Goal: Information Seeking & Learning: Understand process/instructions

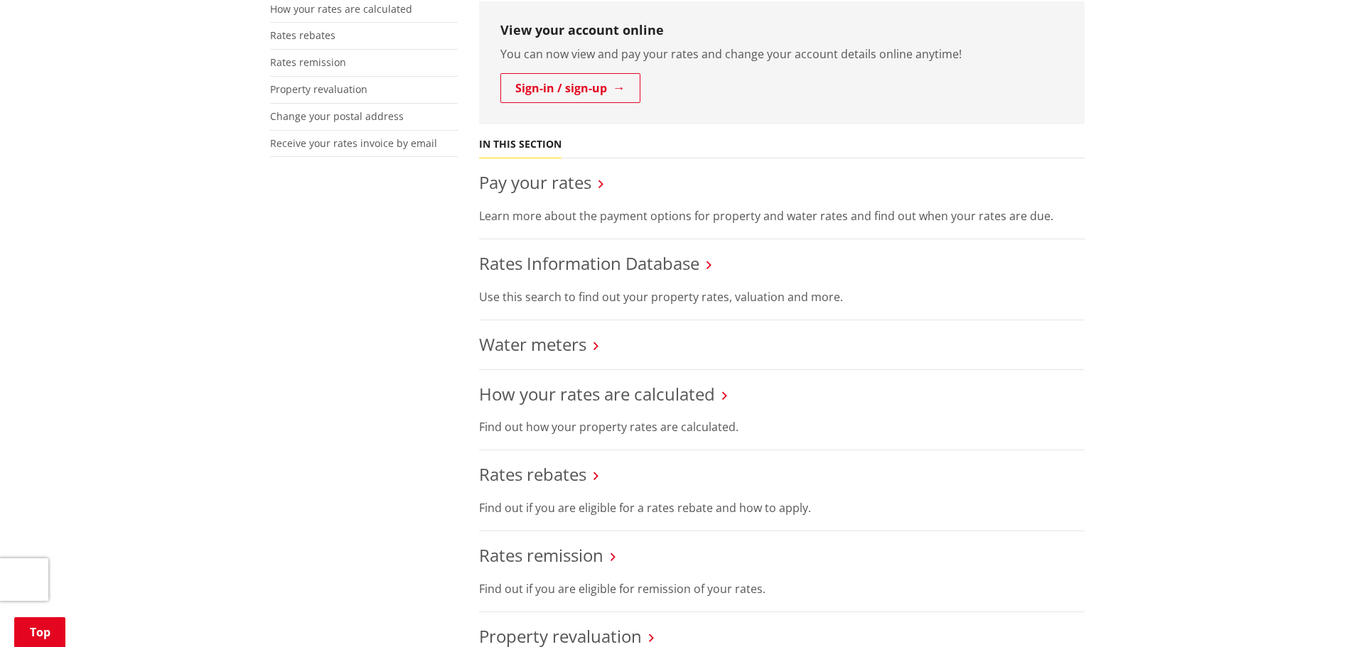
scroll to position [497, 0]
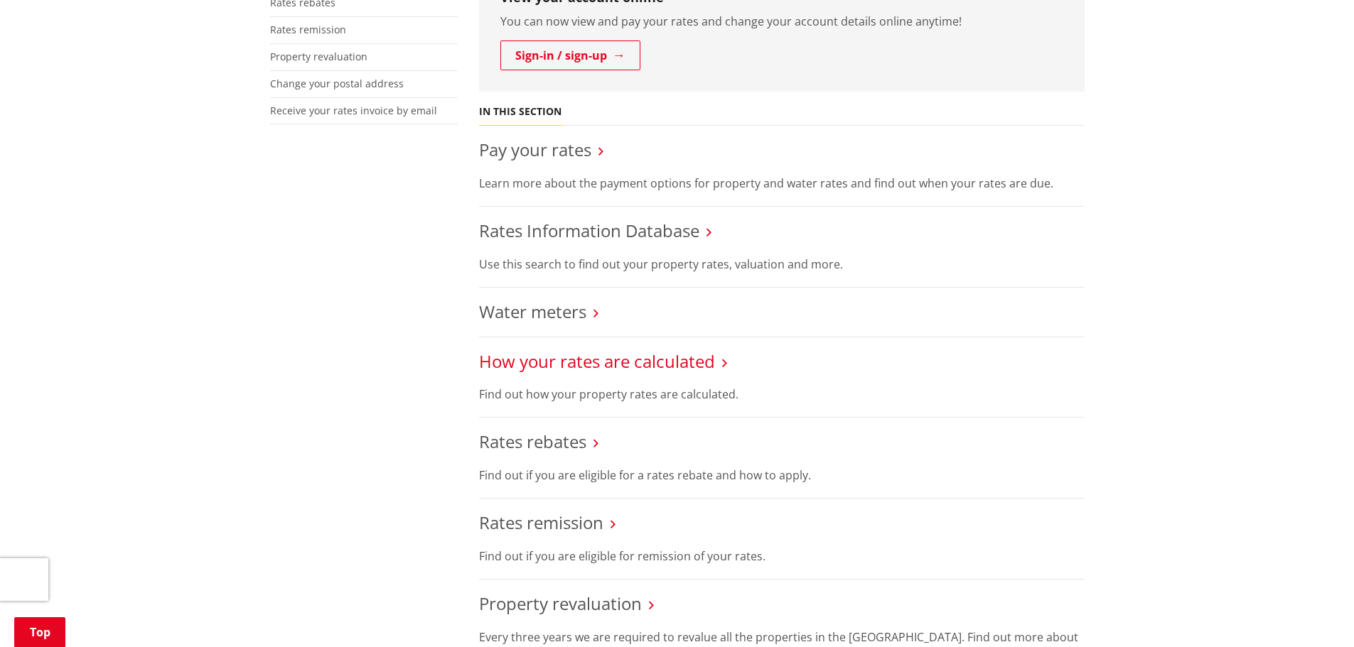
click at [584, 350] on link "How your rates are calculated" at bounding box center [597, 361] width 236 height 23
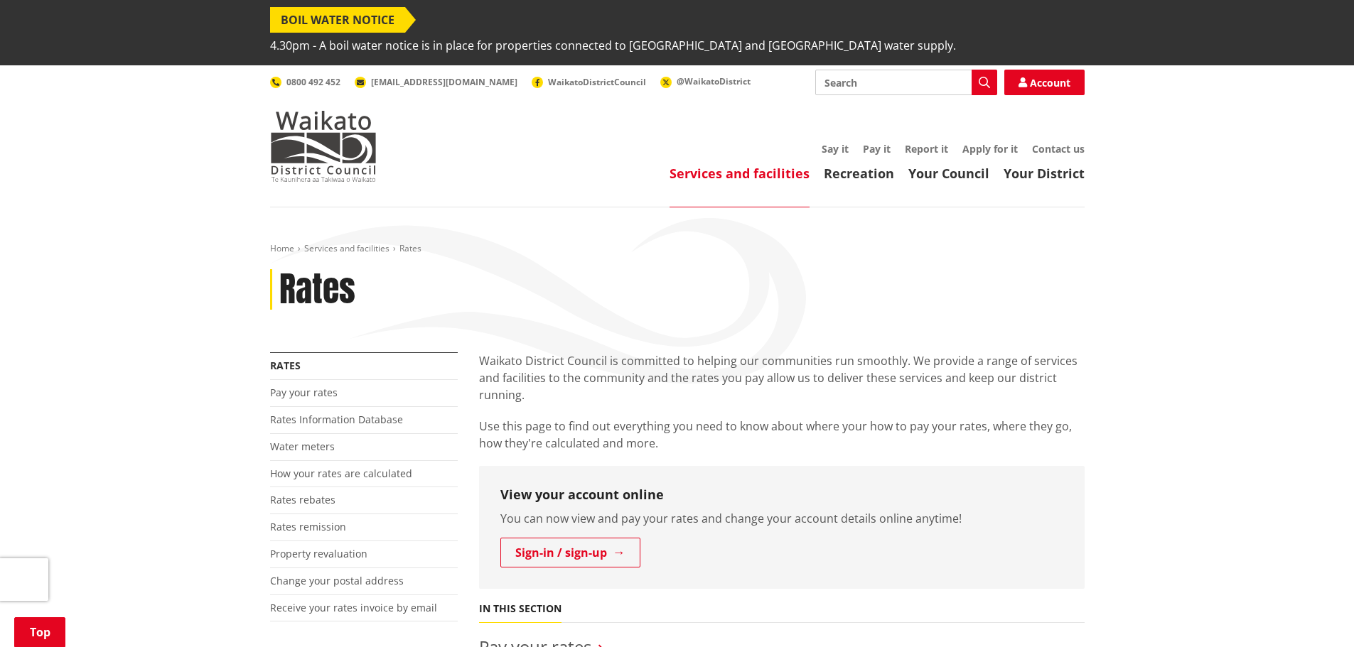
scroll to position [497, 0]
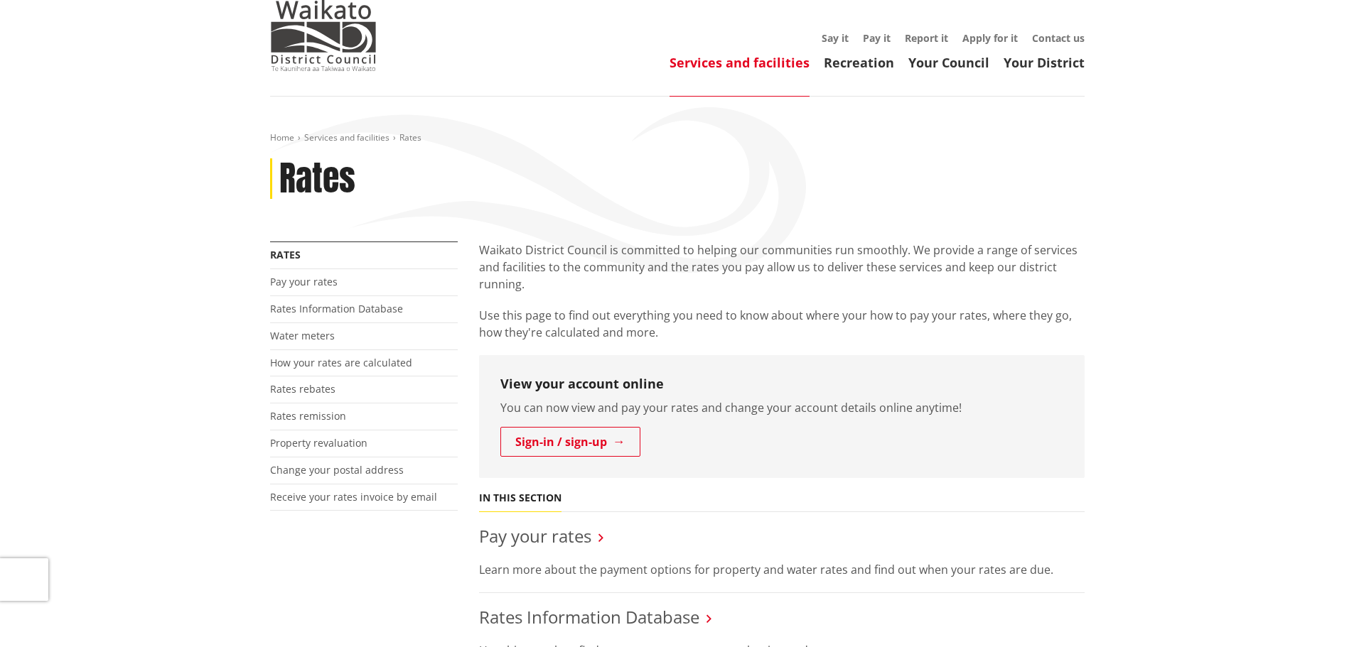
scroll to position [142, 0]
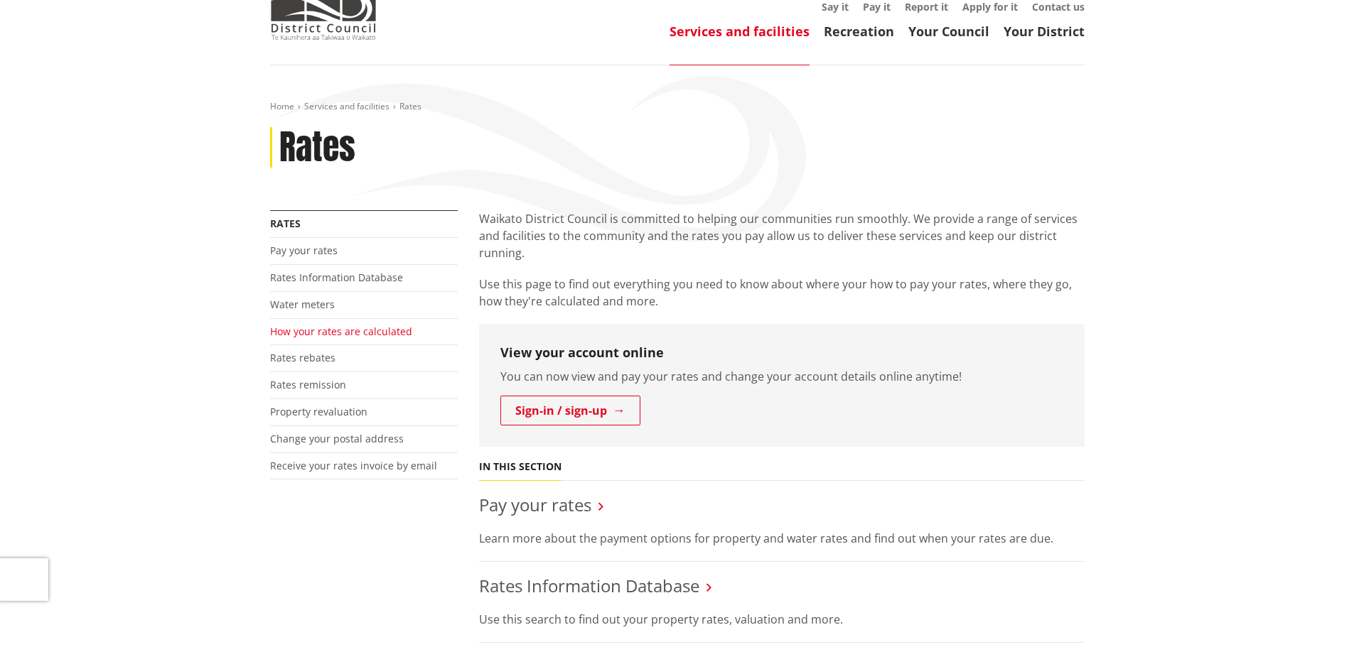
click at [375, 325] on link "How your rates are calculated" at bounding box center [341, 332] width 142 height 14
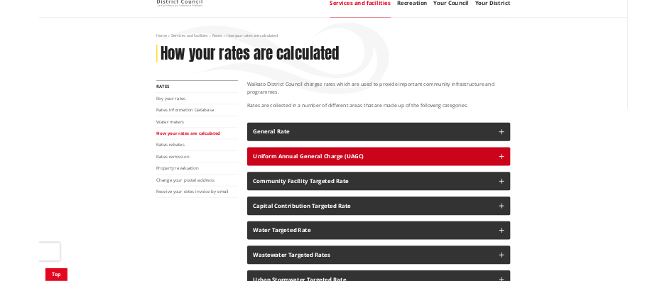
scroll to position [213, 0]
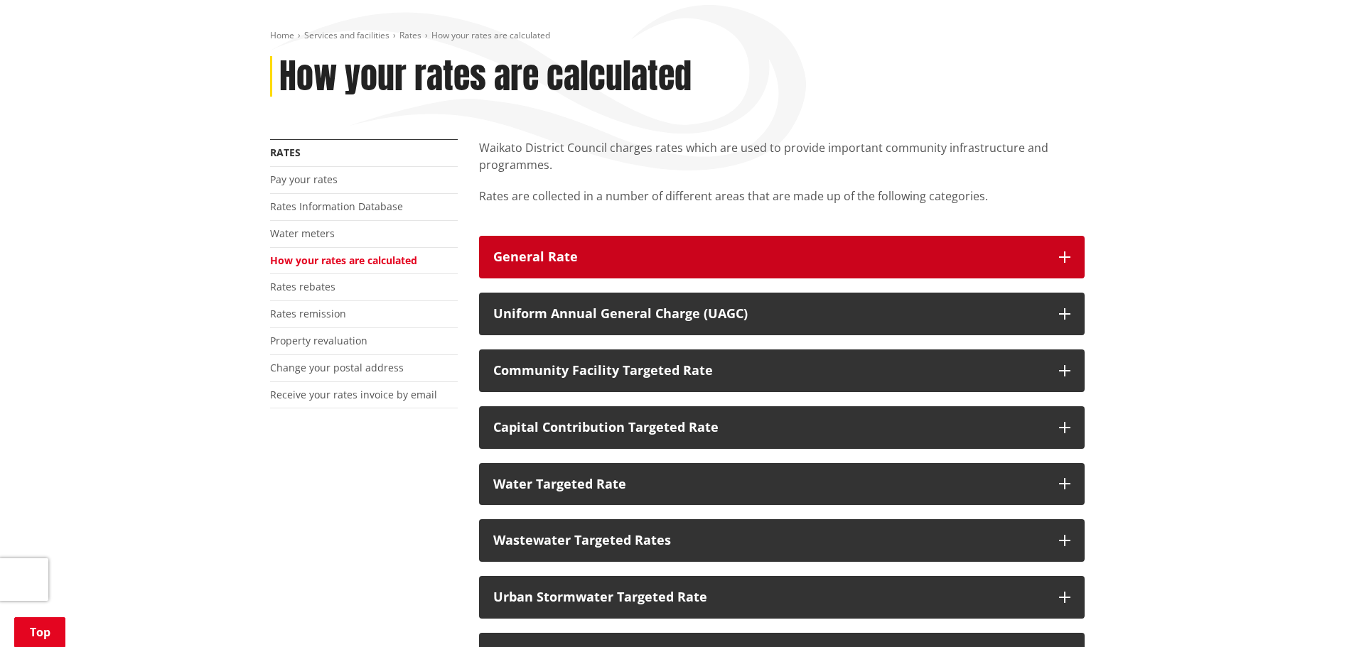
click at [1055, 236] on button "General Rate" at bounding box center [781, 257] width 605 height 43
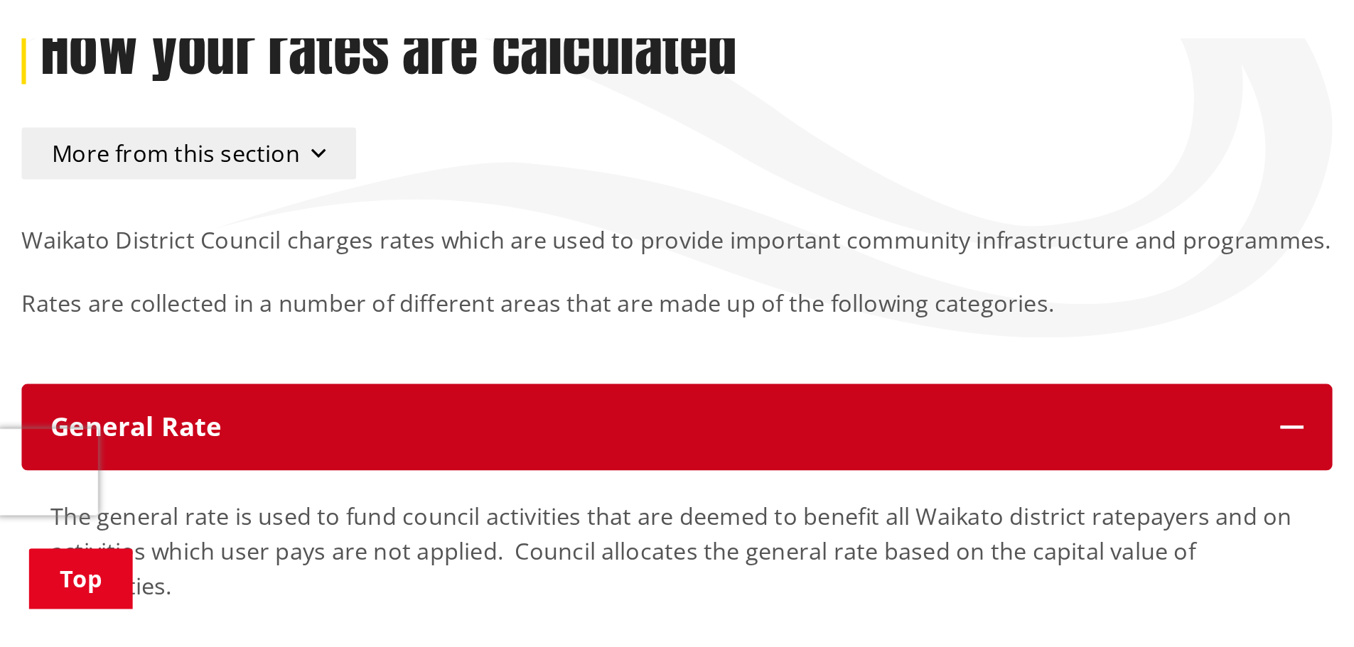
scroll to position [230, 0]
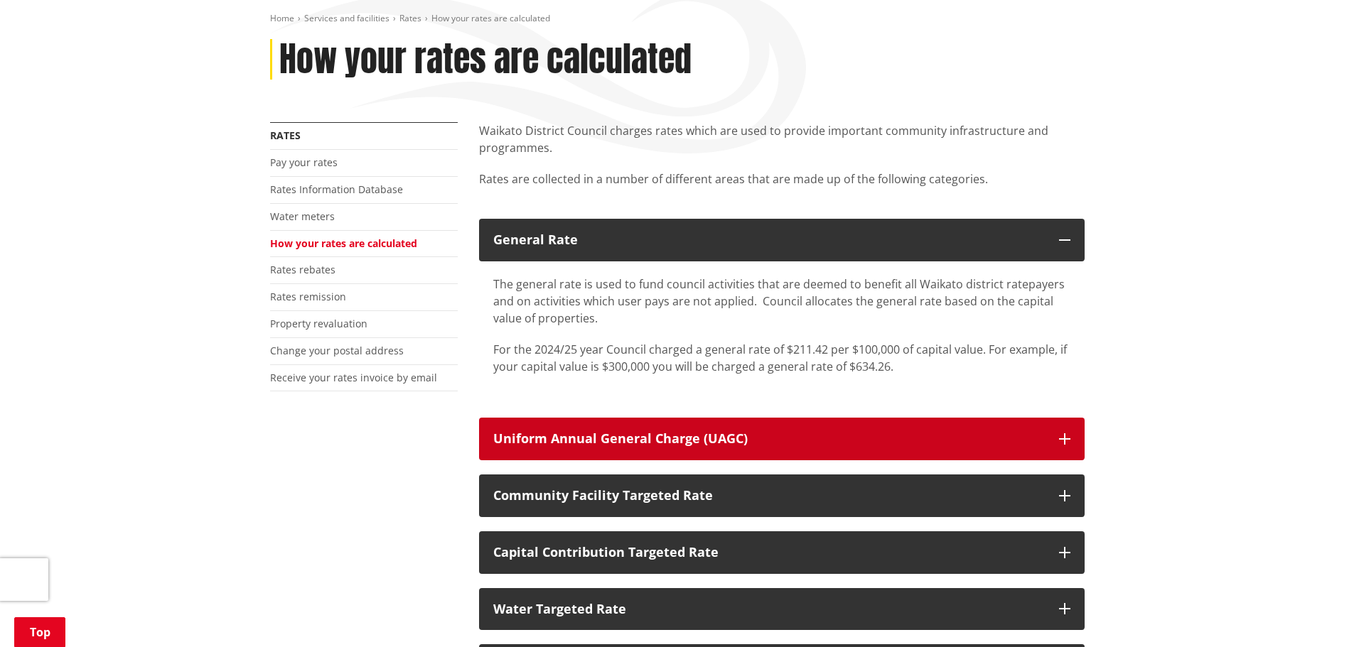
drag, startPoint x: 1071, startPoint y: 410, endPoint x: 1059, endPoint y: 414, distance: 12.8
click at [1070, 418] on button "Uniform Annual General Charge (UAGC)" at bounding box center [781, 439] width 605 height 43
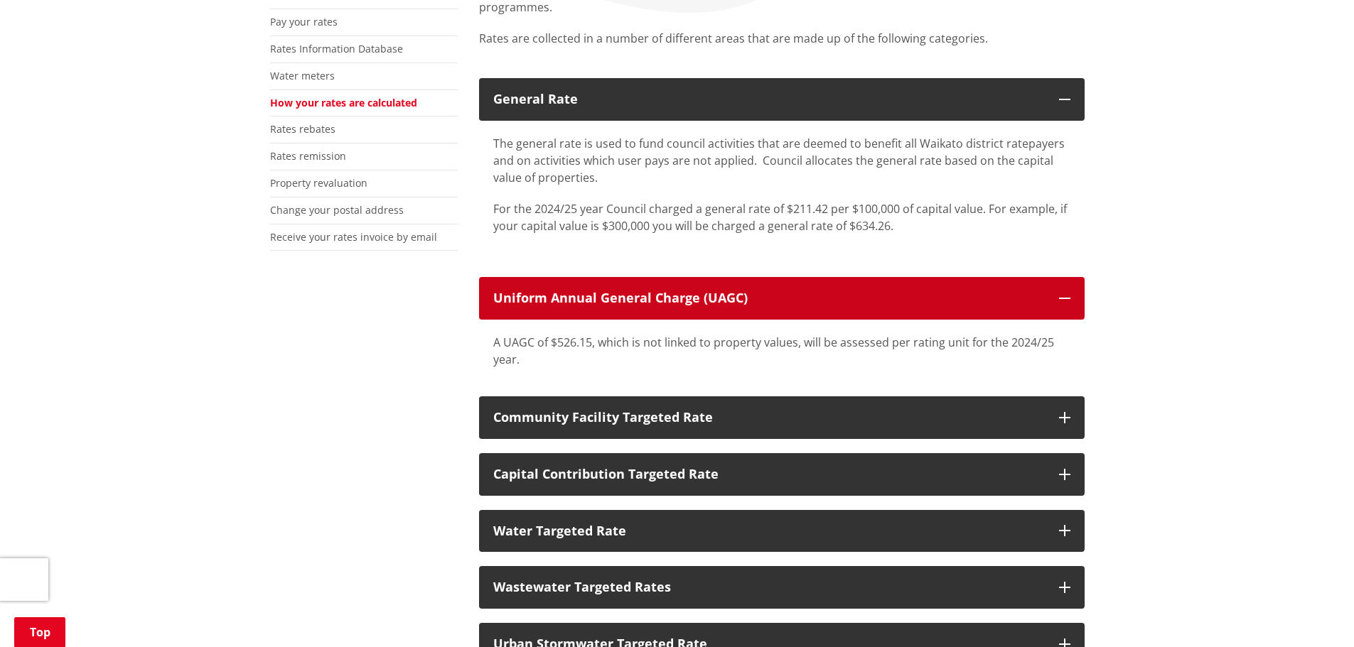
scroll to position [372, 0]
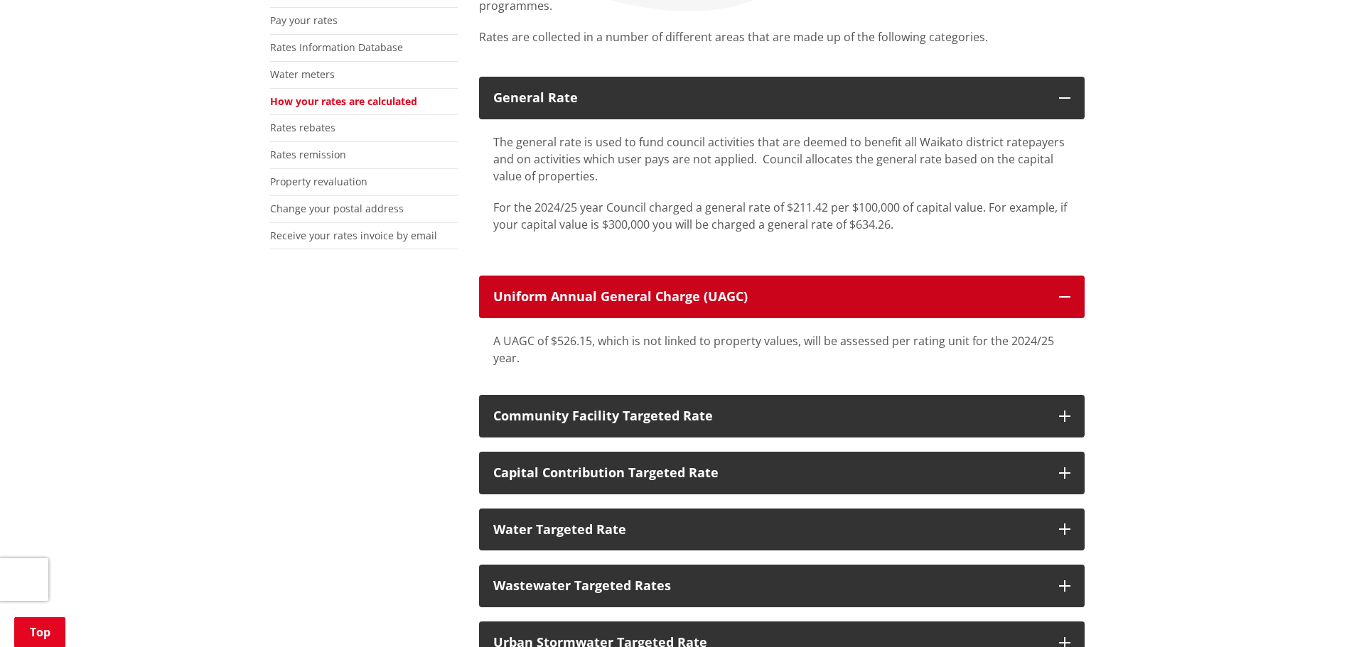
click at [1064, 291] on icon "button" at bounding box center [1064, 296] width 11 height 11
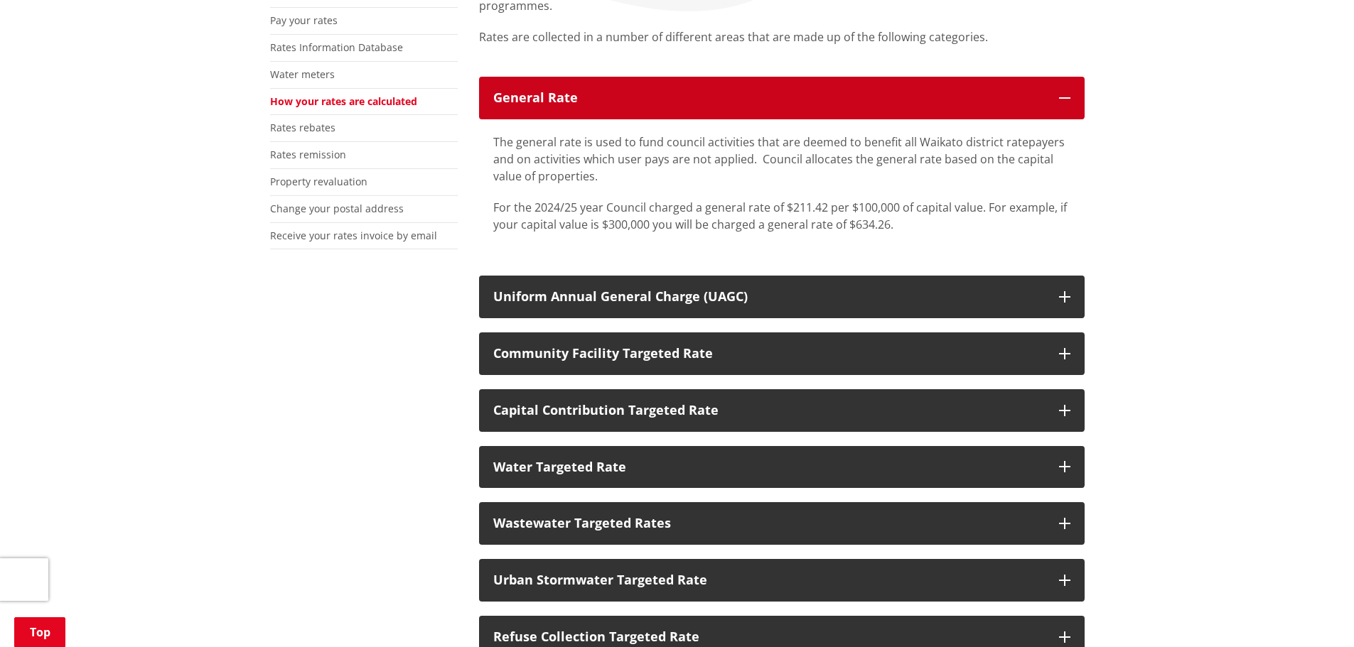
click at [1052, 77] on button "General Rate" at bounding box center [781, 98] width 605 height 43
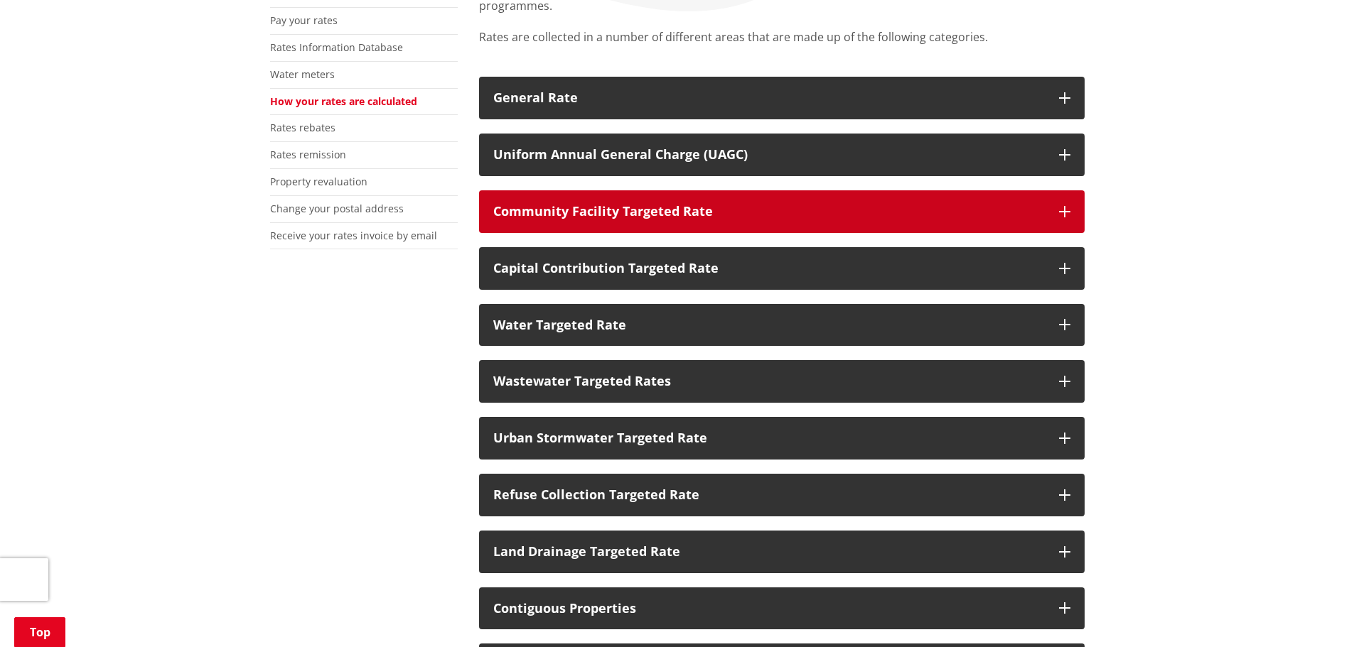
click at [1060, 206] on icon "button" at bounding box center [1064, 211] width 11 height 11
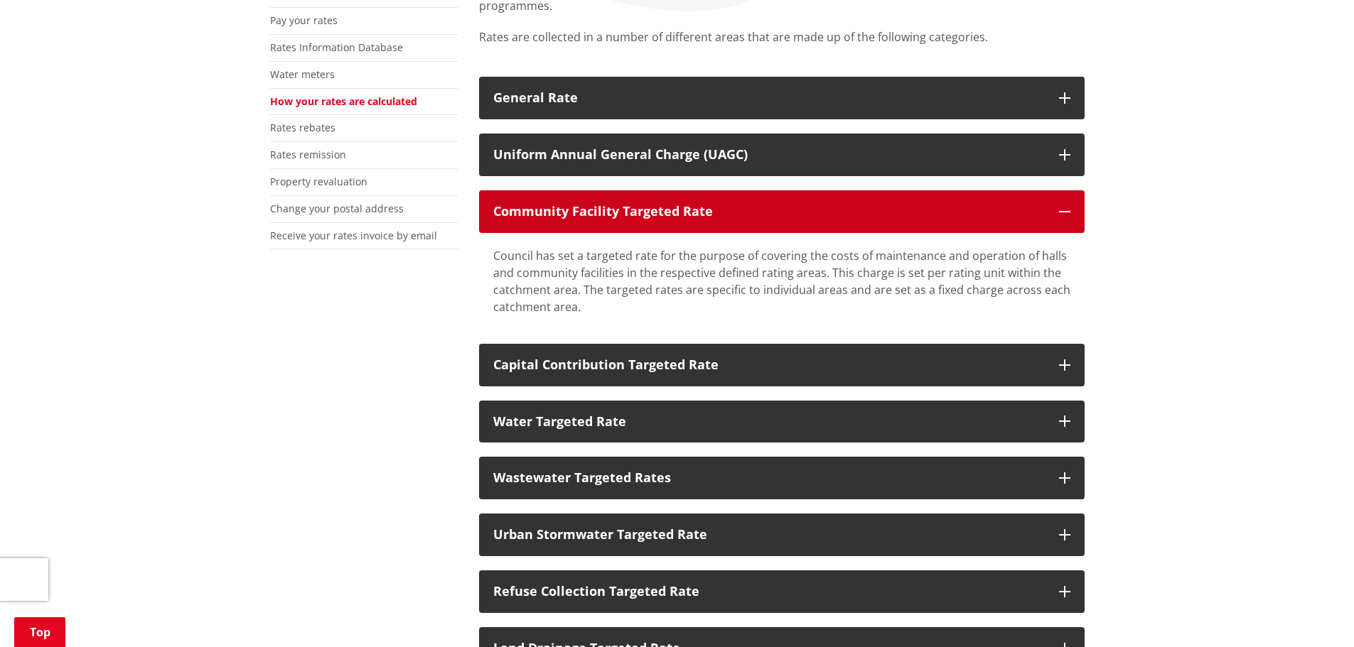
click at [1059, 206] on icon "button" at bounding box center [1064, 211] width 11 height 11
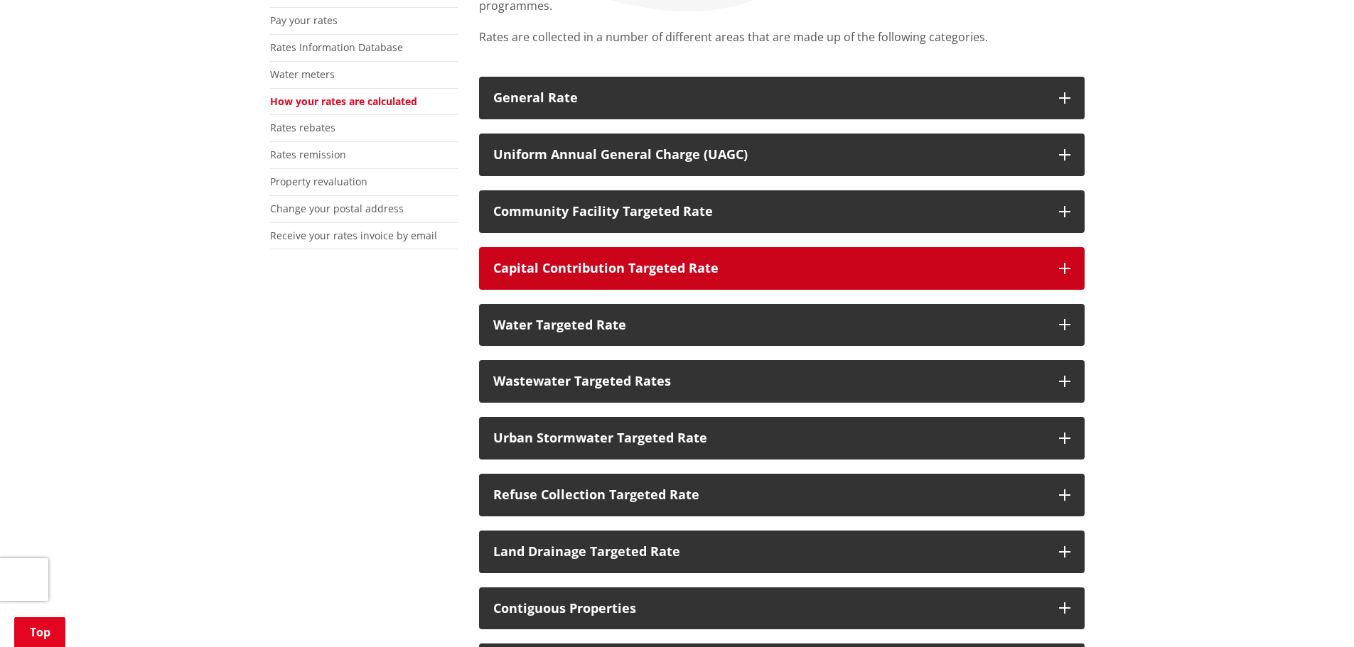
click at [1062, 263] on icon "button" at bounding box center [1064, 268] width 11 height 11
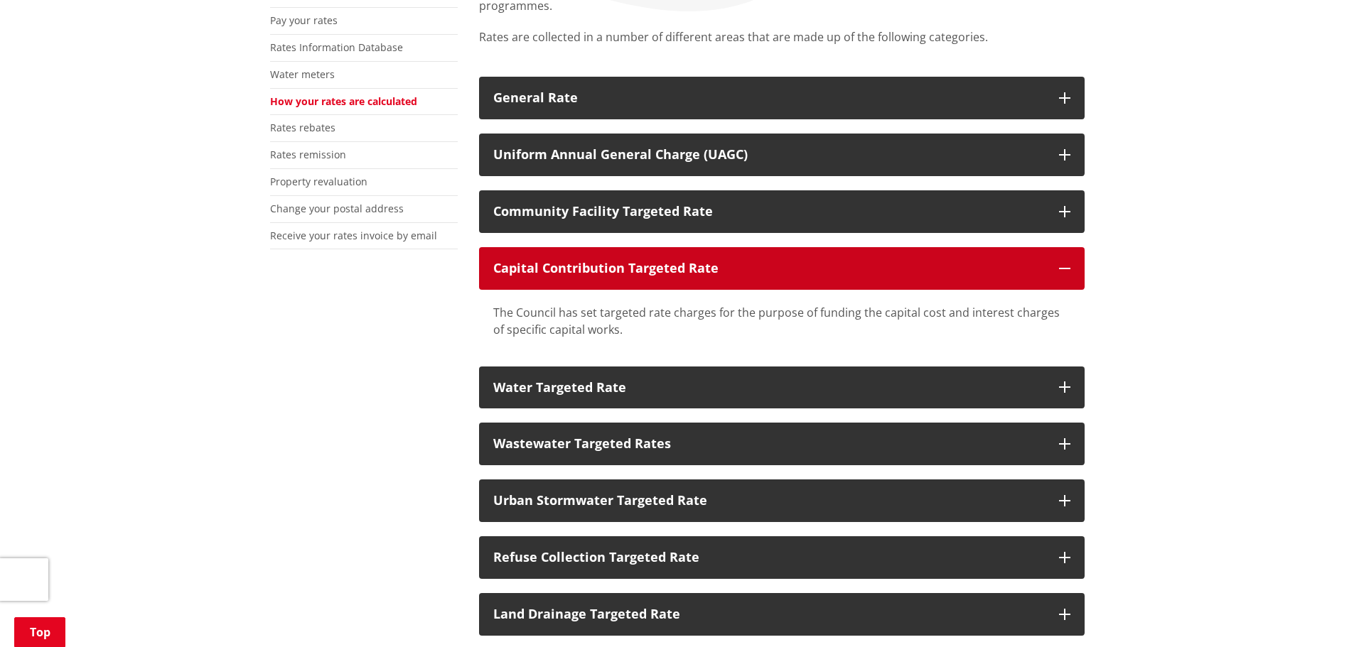
click at [1061, 247] on button "Capital Contribution Targeted Rate" at bounding box center [781, 268] width 605 height 43
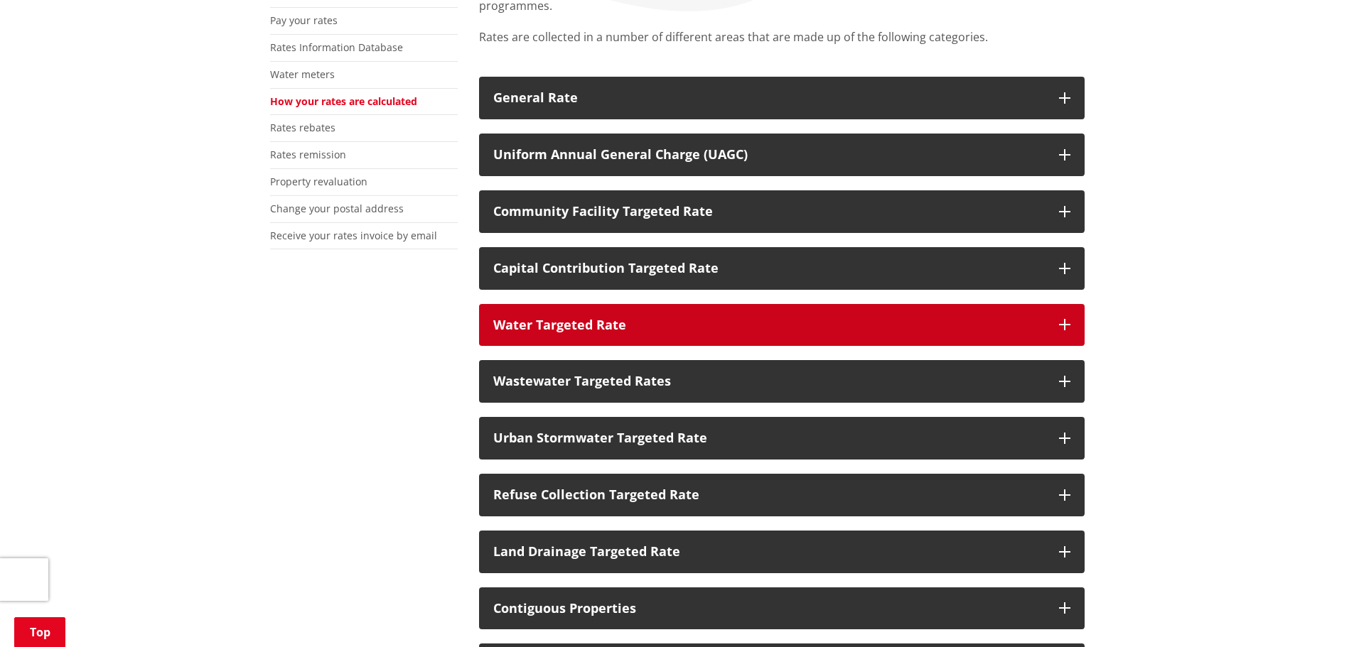
click at [1064, 319] on icon "button" at bounding box center [1064, 324] width 11 height 11
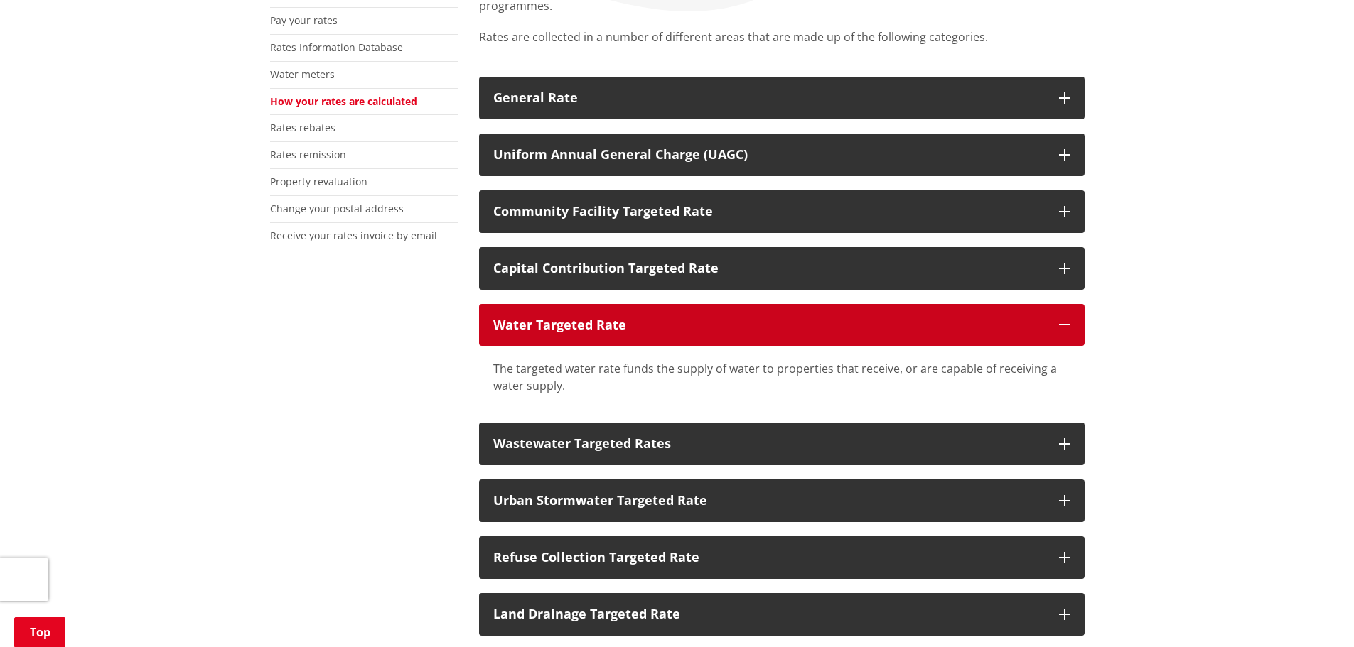
click at [1064, 319] on icon "button" at bounding box center [1064, 324] width 11 height 11
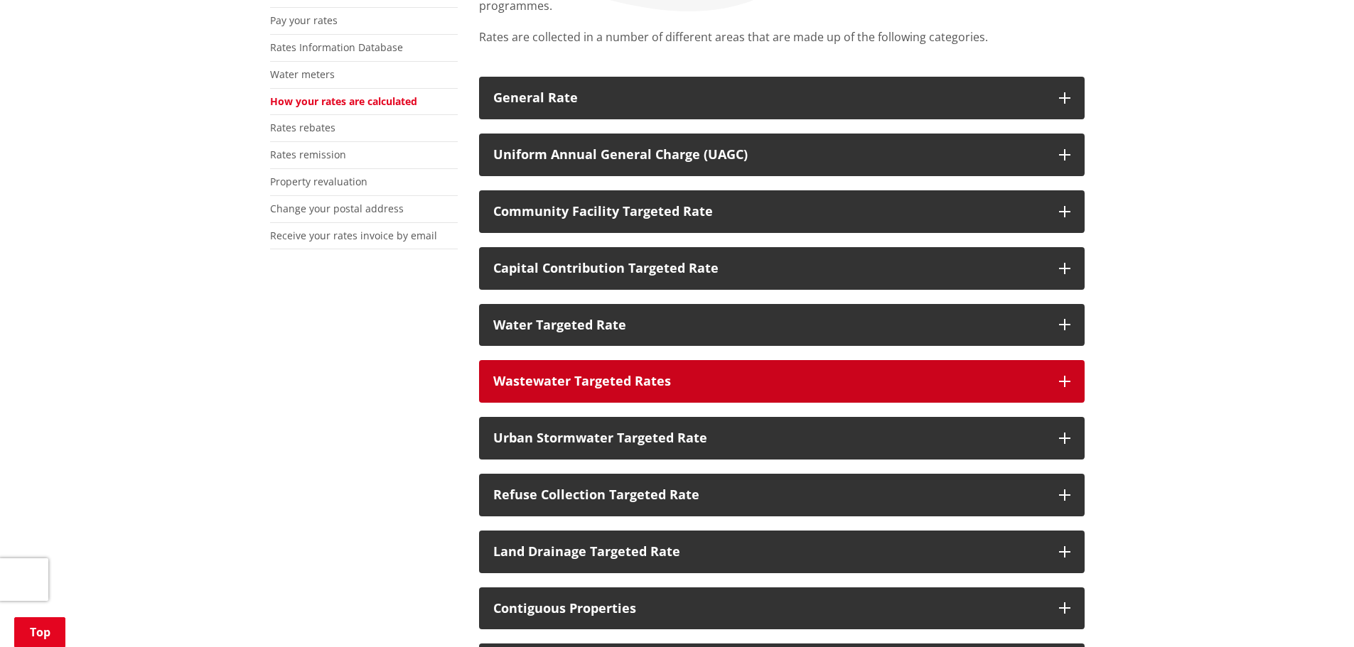
click at [1062, 360] on button "Wastewater Targeted Rates" at bounding box center [781, 381] width 605 height 43
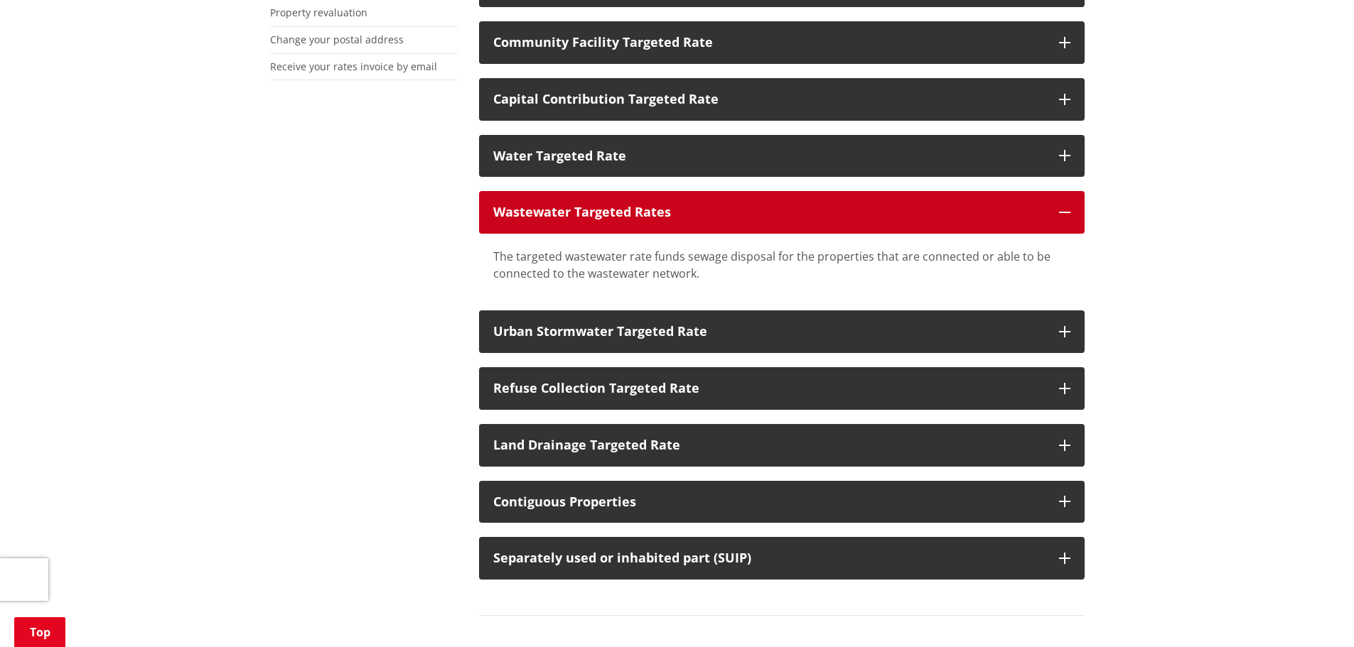
scroll to position [657, 0]
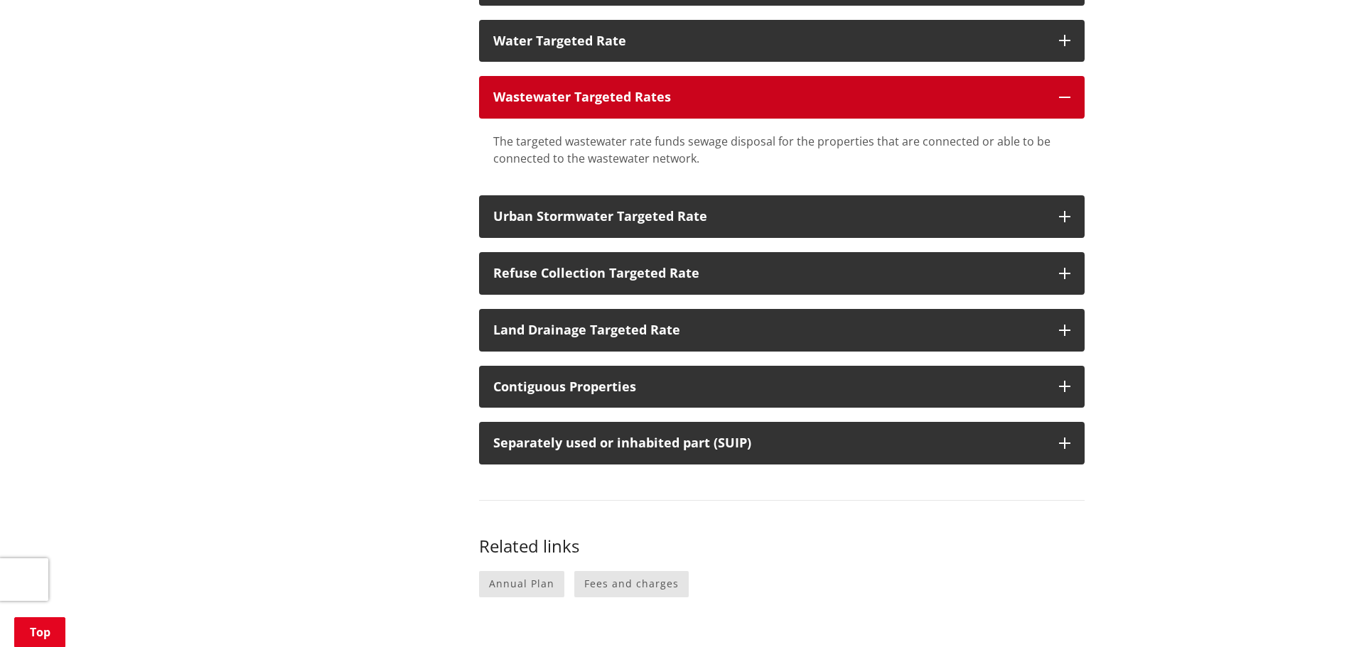
click at [1067, 92] on icon "button" at bounding box center [1064, 97] width 11 height 11
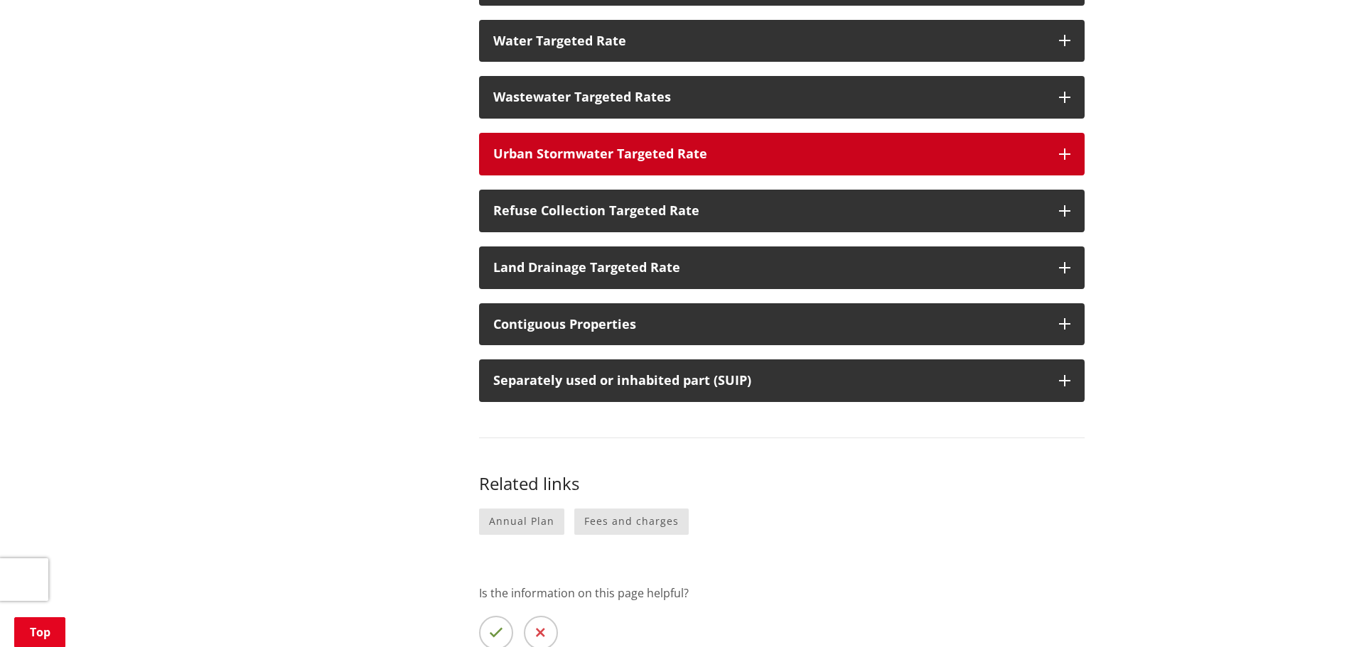
click at [1063, 149] on icon "button" at bounding box center [1064, 154] width 11 height 11
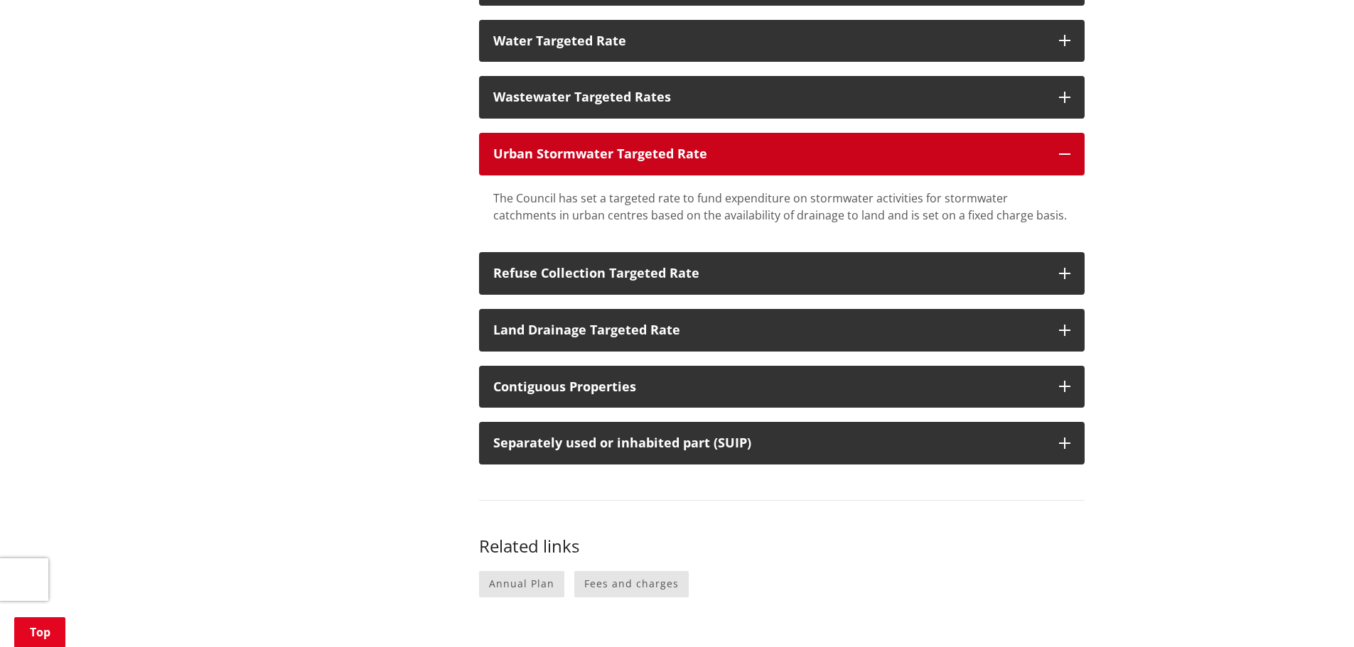
click at [1061, 149] on icon "button" at bounding box center [1064, 154] width 11 height 11
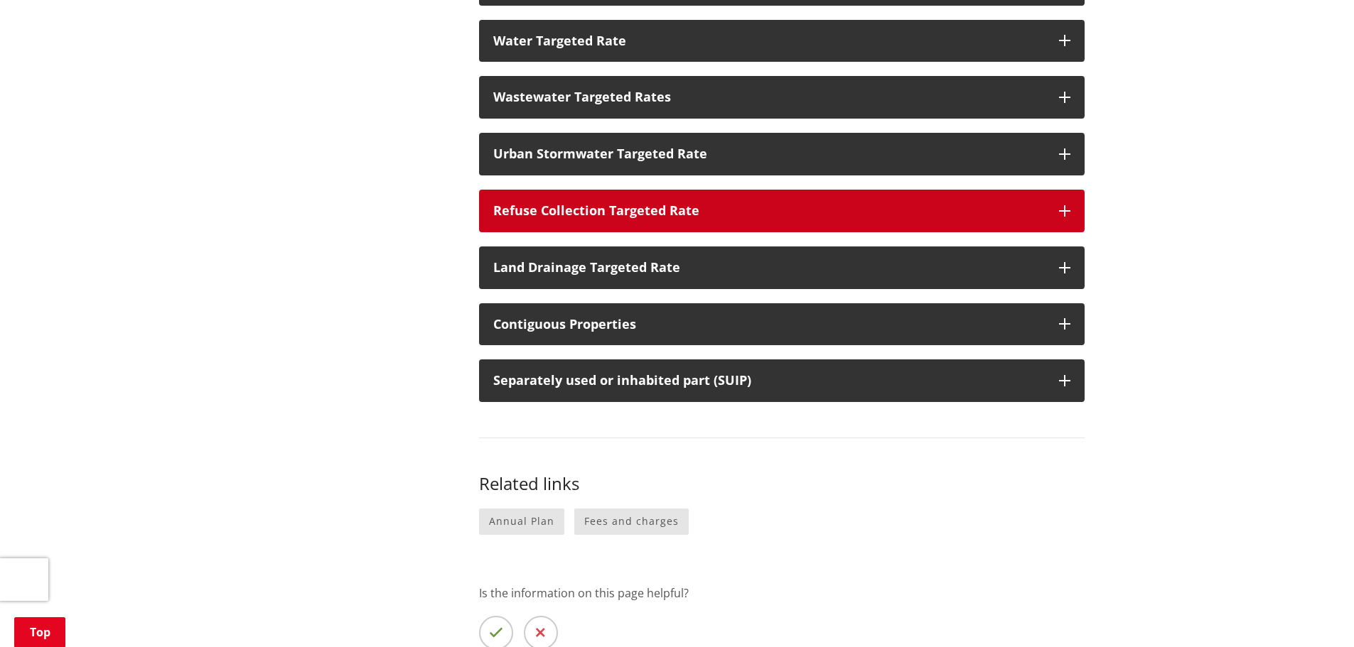
click at [1062, 205] on icon "button" at bounding box center [1064, 210] width 11 height 11
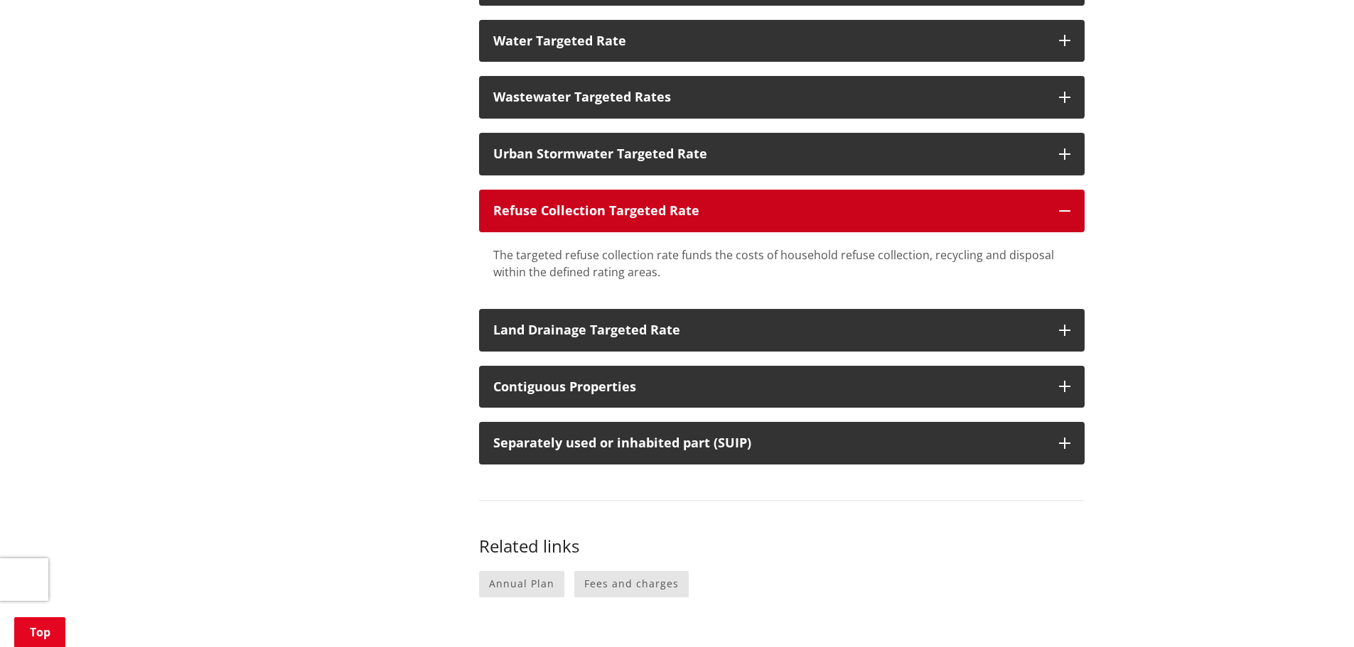
click at [1059, 192] on button "Refuse Collection Targeted Rate" at bounding box center [781, 211] width 605 height 43
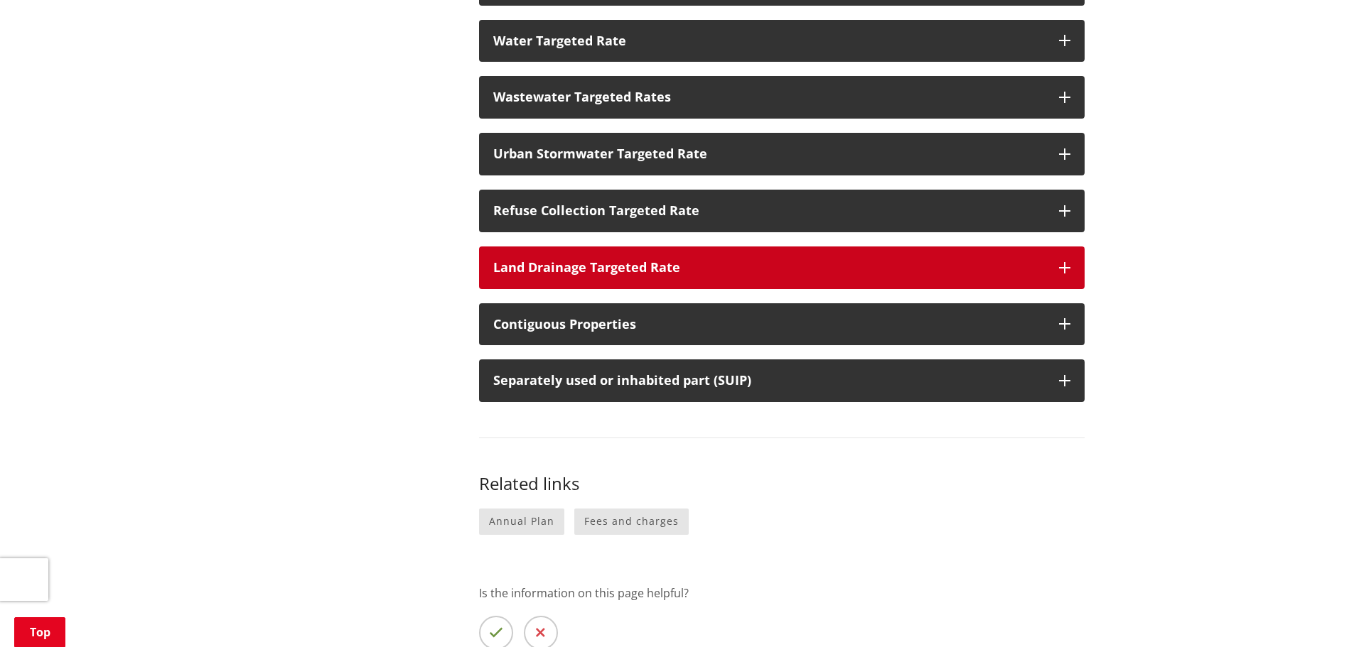
click at [1060, 262] on icon "button" at bounding box center [1064, 267] width 11 height 11
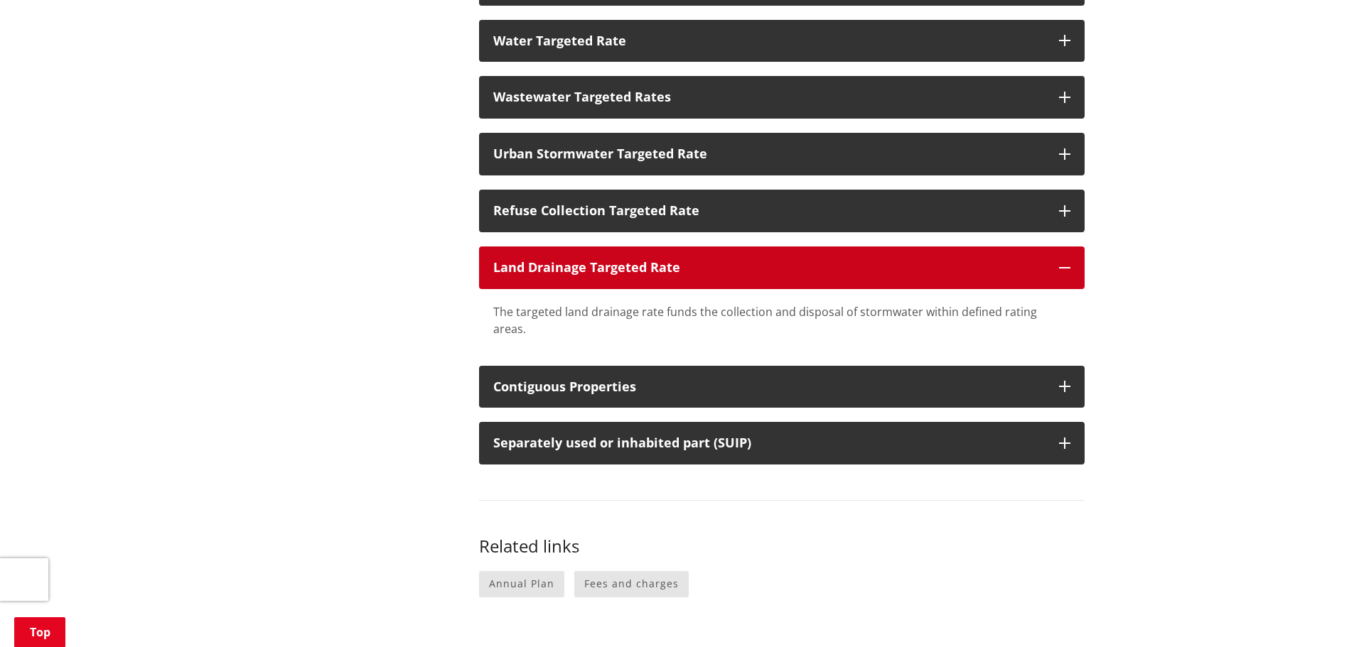
click at [1069, 247] on button "Land Drainage Targeted Rate" at bounding box center [781, 268] width 605 height 43
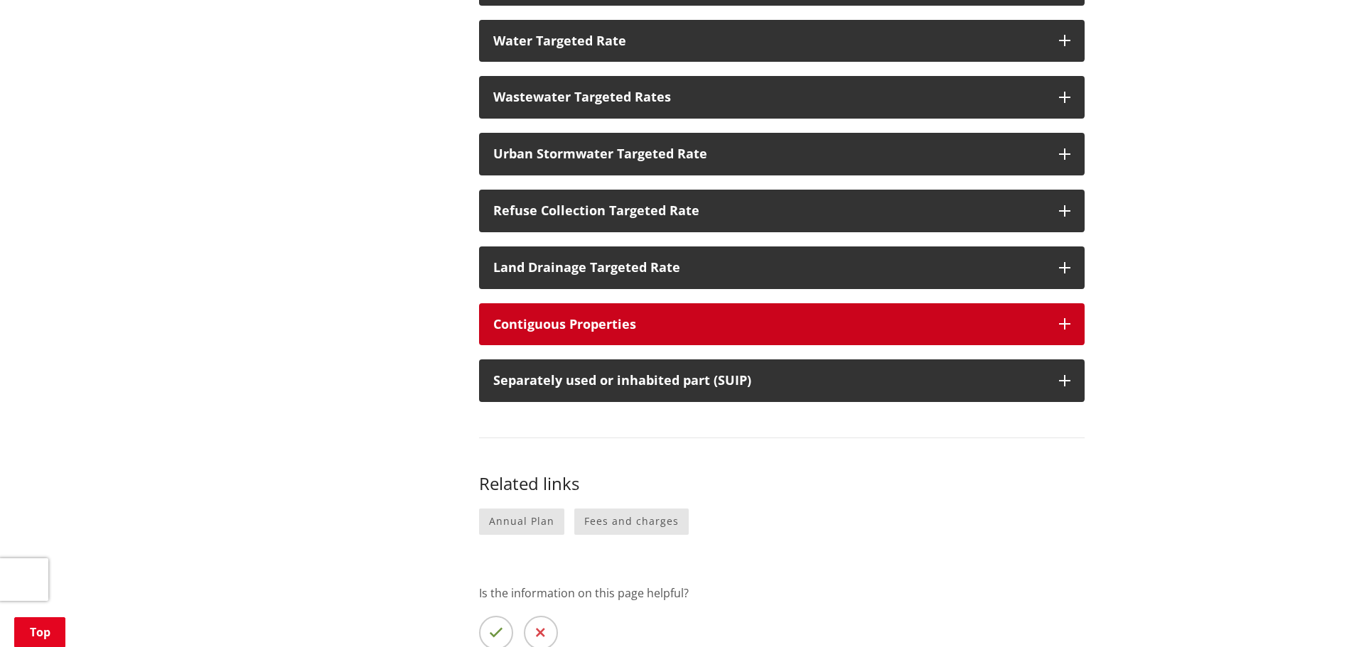
click at [1064, 318] on icon "button" at bounding box center [1064, 323] width 11 height 11
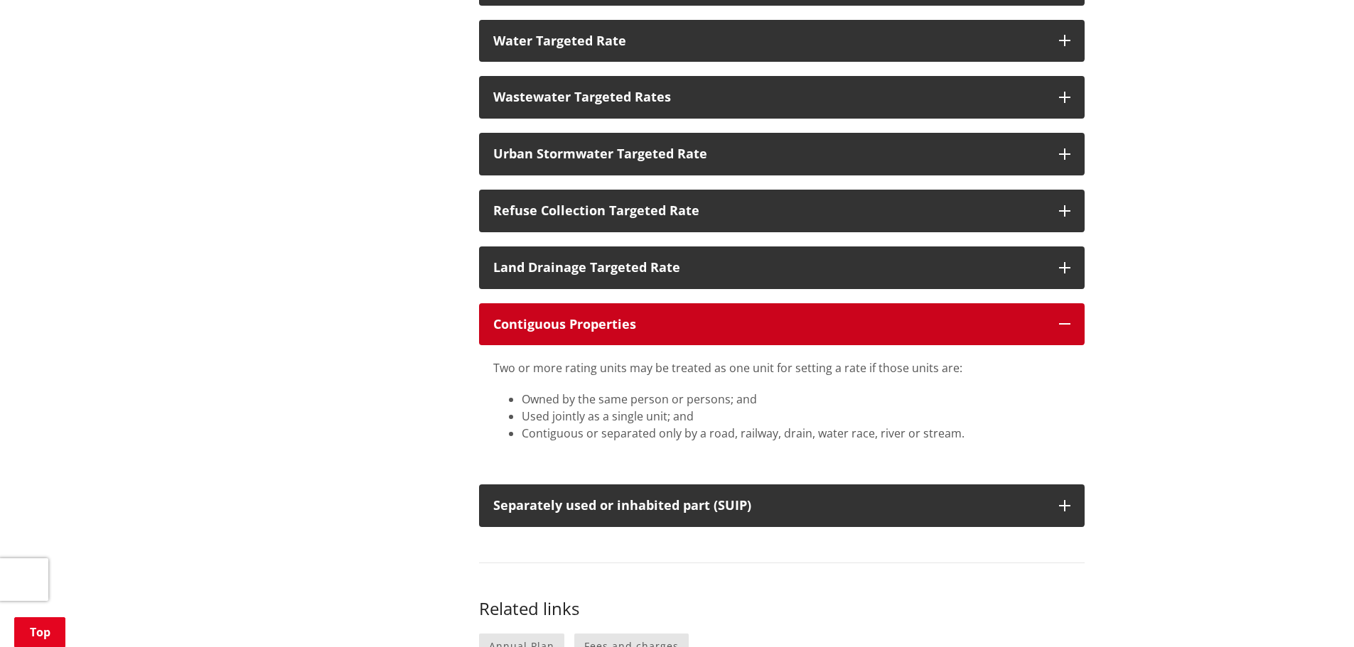
click at [1061, 318] on icon "button" at bounding box center [1064, 323] width 11 height 11
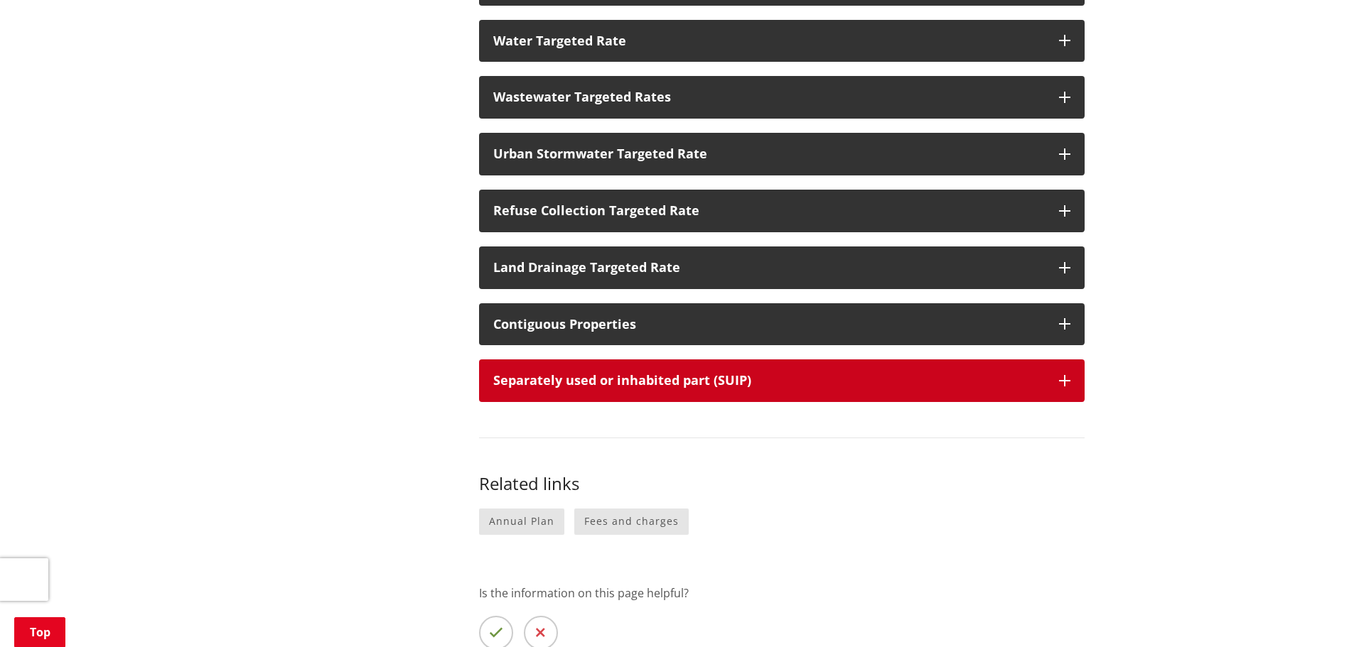
click at [1063, 375] on icon "button" at bounding box center [1064, 380] width 11 height 11
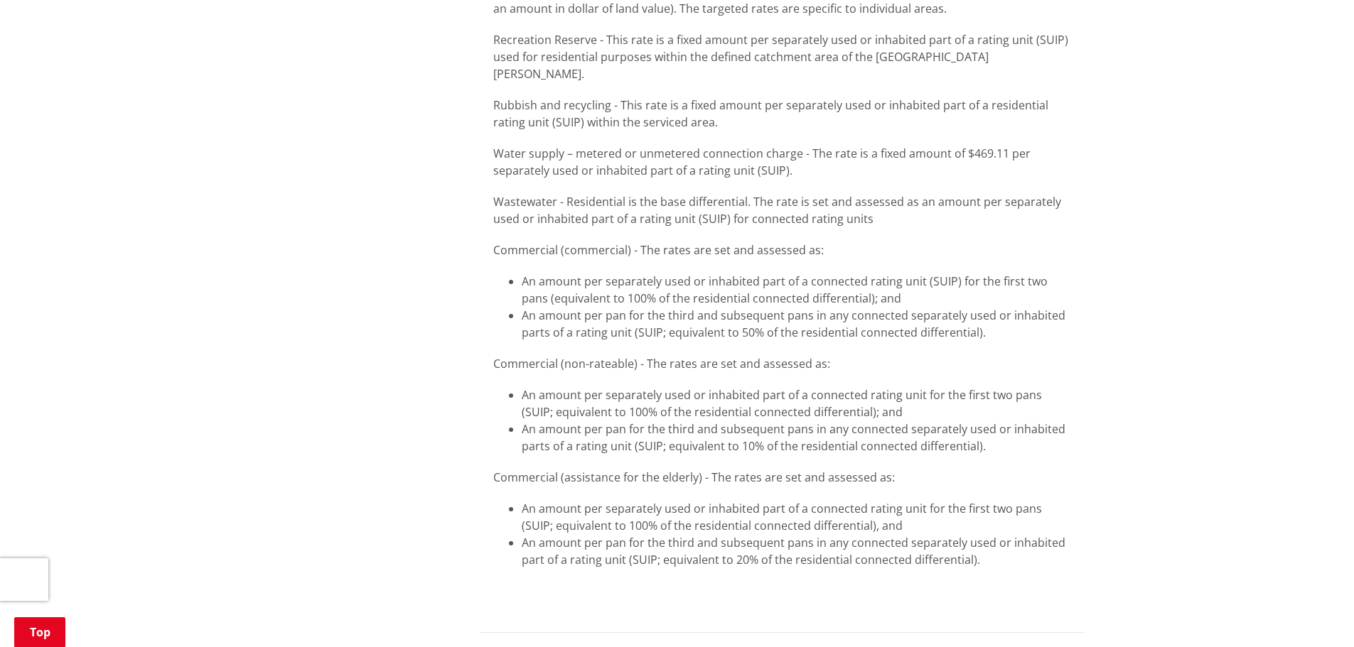
scroll to position [1296, 0]
